Goal: Obtain resource: Obtain resource

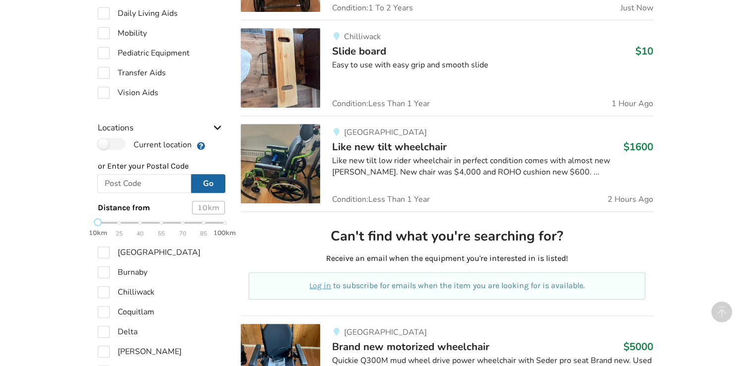
scroll to position [156, 0]
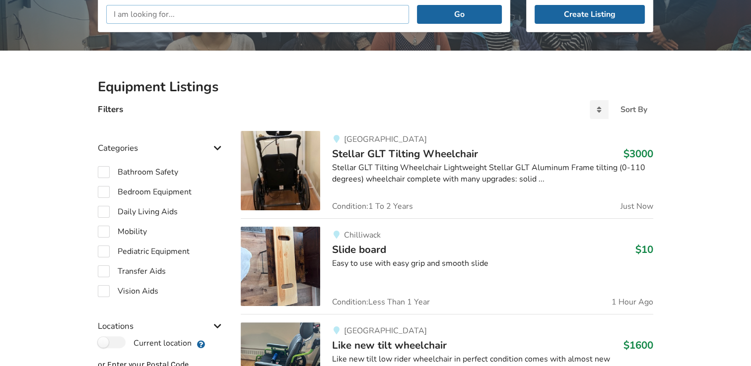
click at [176, 12] on input "text" at bounding box center [257, 14] width 303 height 19
type input "free 4 wheel [PERSON_NAME]"
click at [117, 341] on label "Current location" at bounding box center [145, 343] width 94 height 13
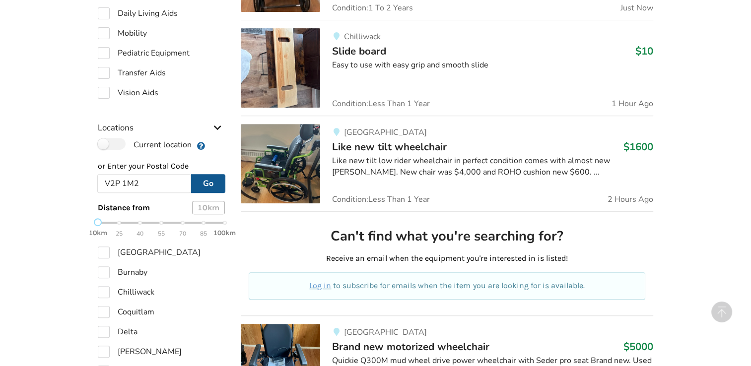
type input "V2P 1M2"
click at [207, 185] on button "Go" at bounding box center [208, 183] width 34 height 19
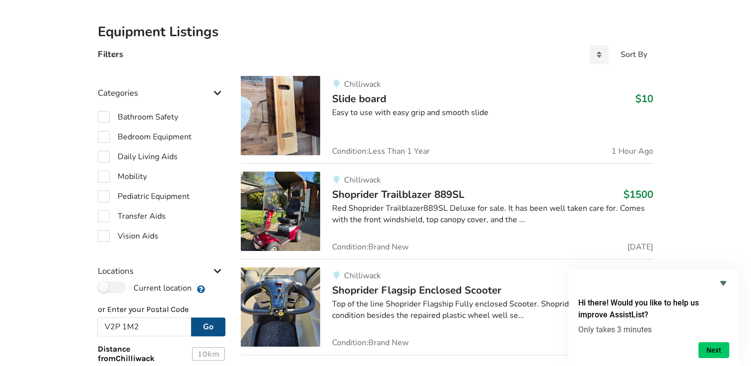
scroll to position [107, 0]
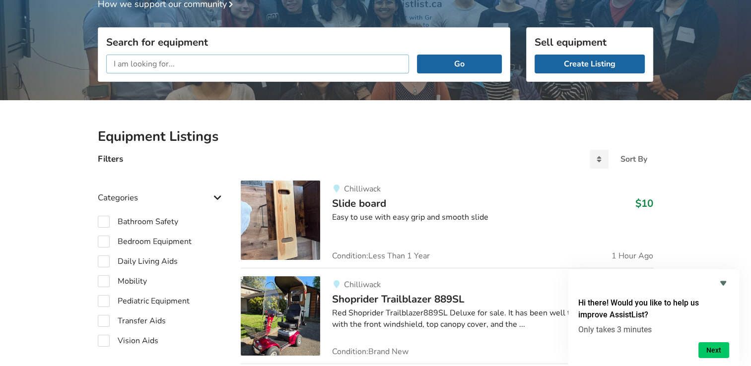
click at [162, 68] on input "text" at bounding box center [257, 64] width 303 height 19
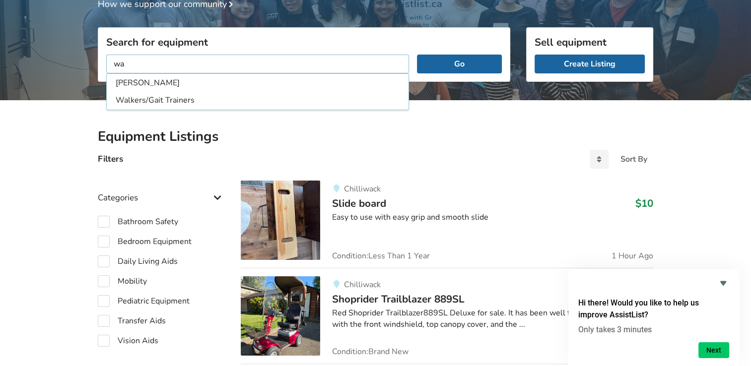
type input "w"
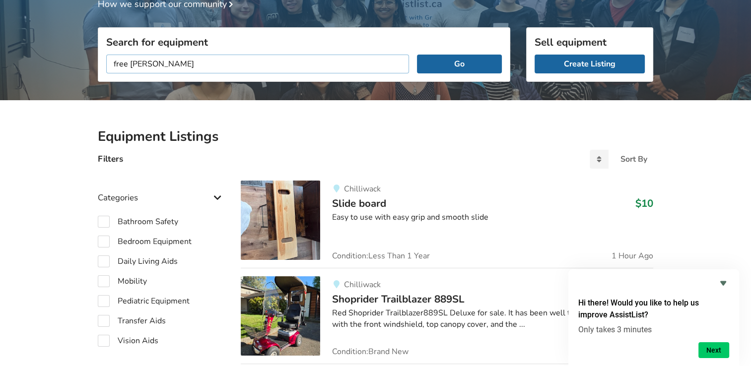
click at [417, 55] on button "Go" at bounding box center [459, 64] width 85 height 19
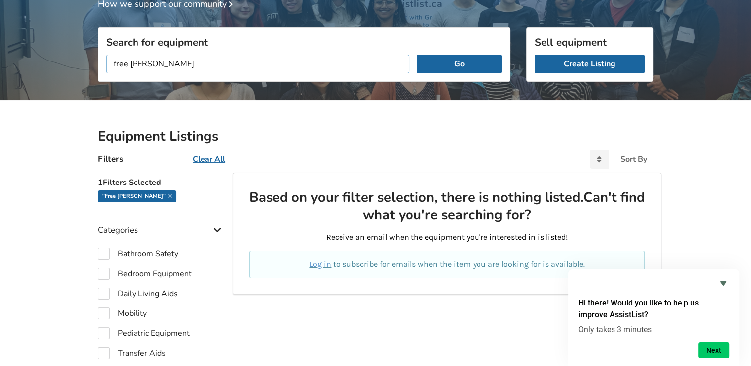
drag, startPoint x: 130, startPoint y: 65, endPoint x: 99, endPoint y: 66, distance: 30.8
click at [100, 65] on div "free [PERSON_NAME] Go" at bounding box center [304, 64] width 412 height 35
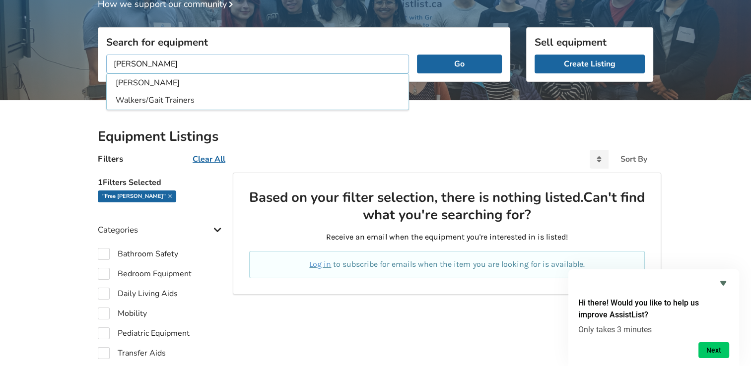
type input "[PERSON_NAME]"
click at [417, 55] on button "Go" at bounding box center [459, 64] width 85 height 19
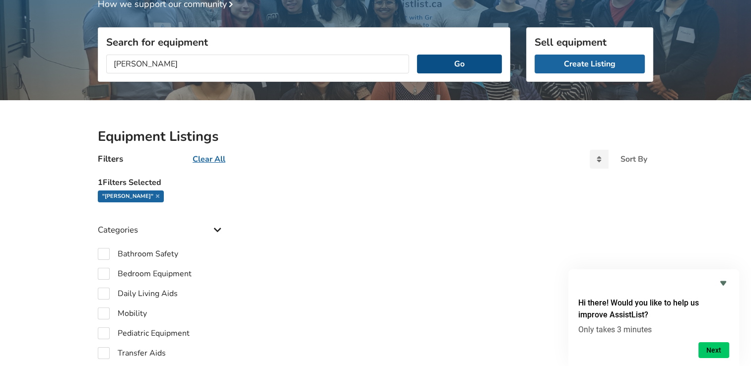
click at [451, 62] on button "Go" at bounding box center [459, 64] width 85 height 19
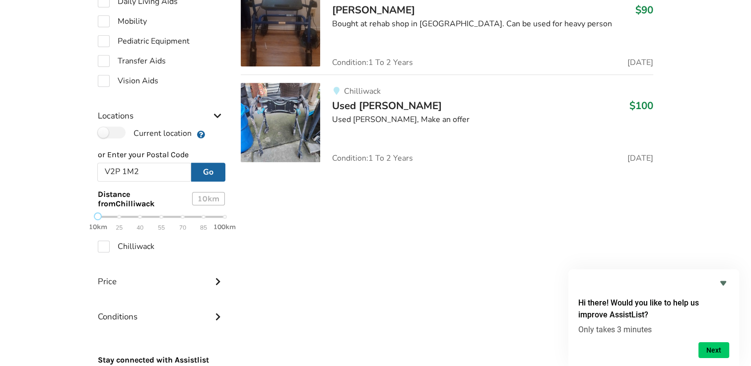
scroll to position [256, 0]
